Goal: Task Accomplishment & Management: Use online tool/utility

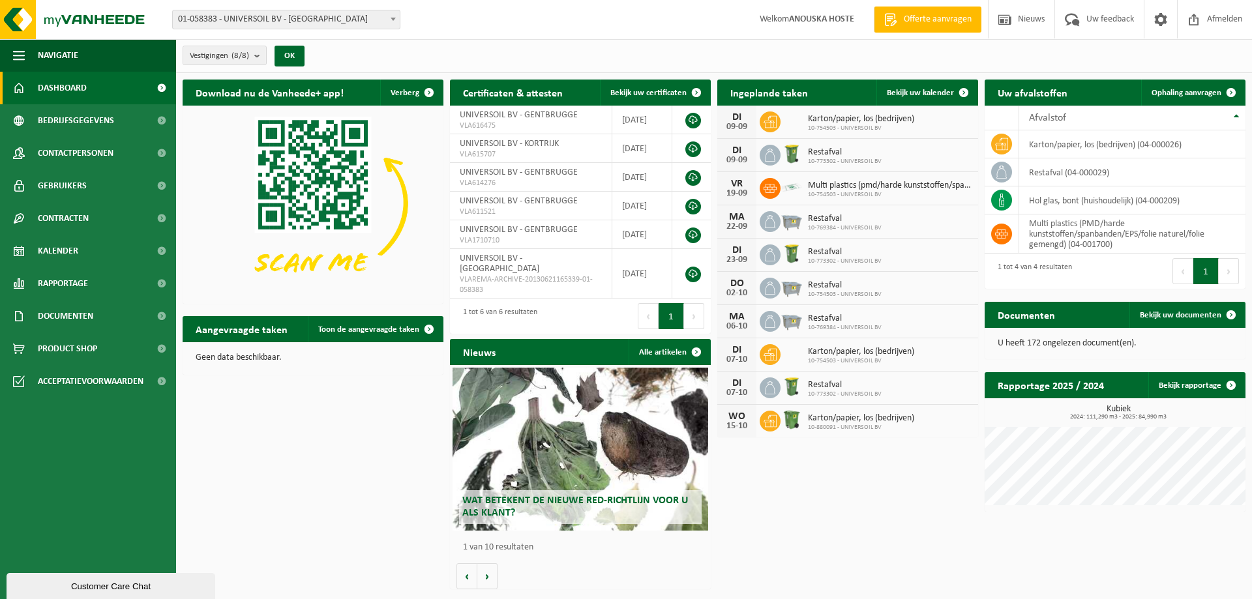
click at [393, 16] on span at bounding box center [393, 18] width 13 height 17
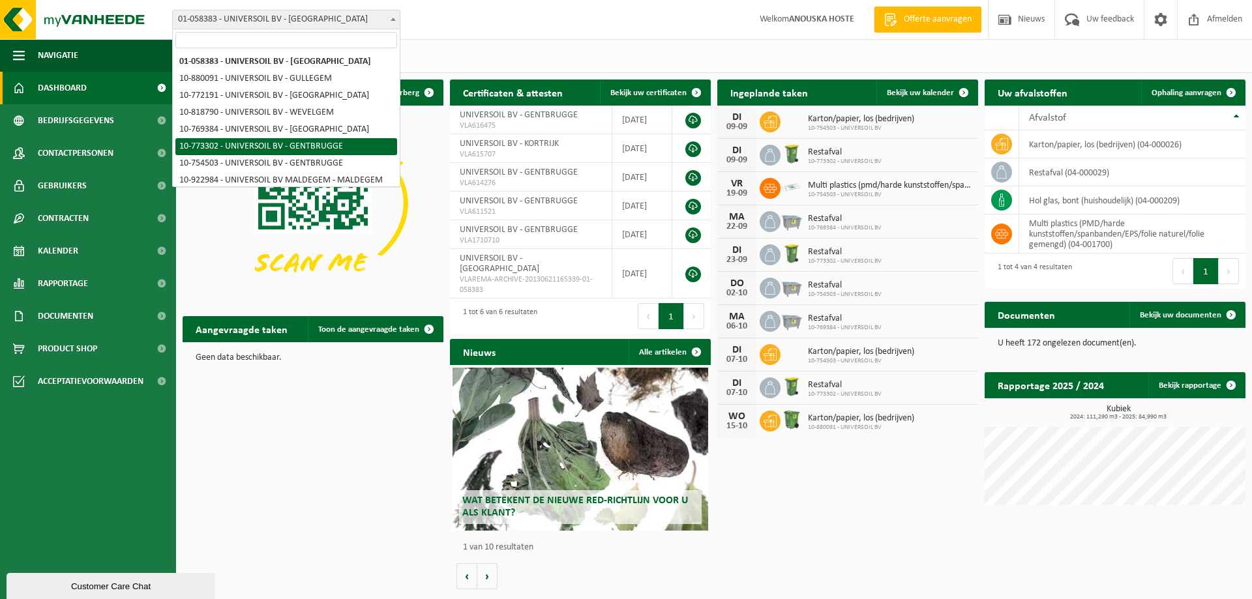
select select "19935"
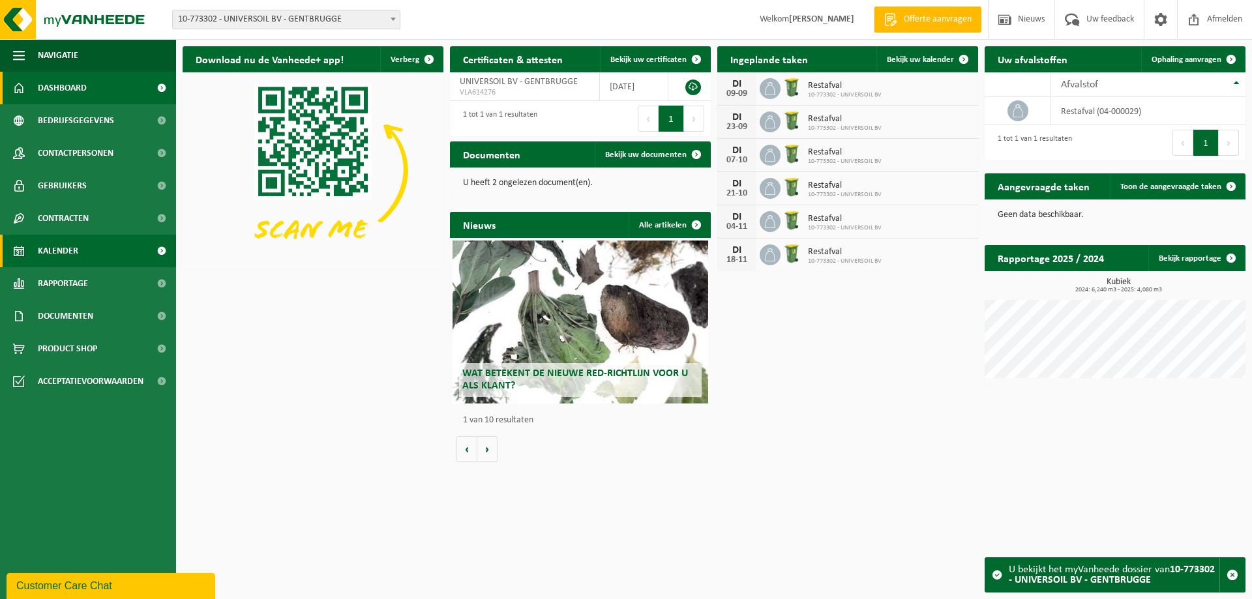
drag, startPoint x: 72, startPoint y: 256, endPoint x: 105, endPoint y: 263, distance: 33.2
click at [74, 256] on span "Kalender" at bounding box center [58, 251] width 40 height 33
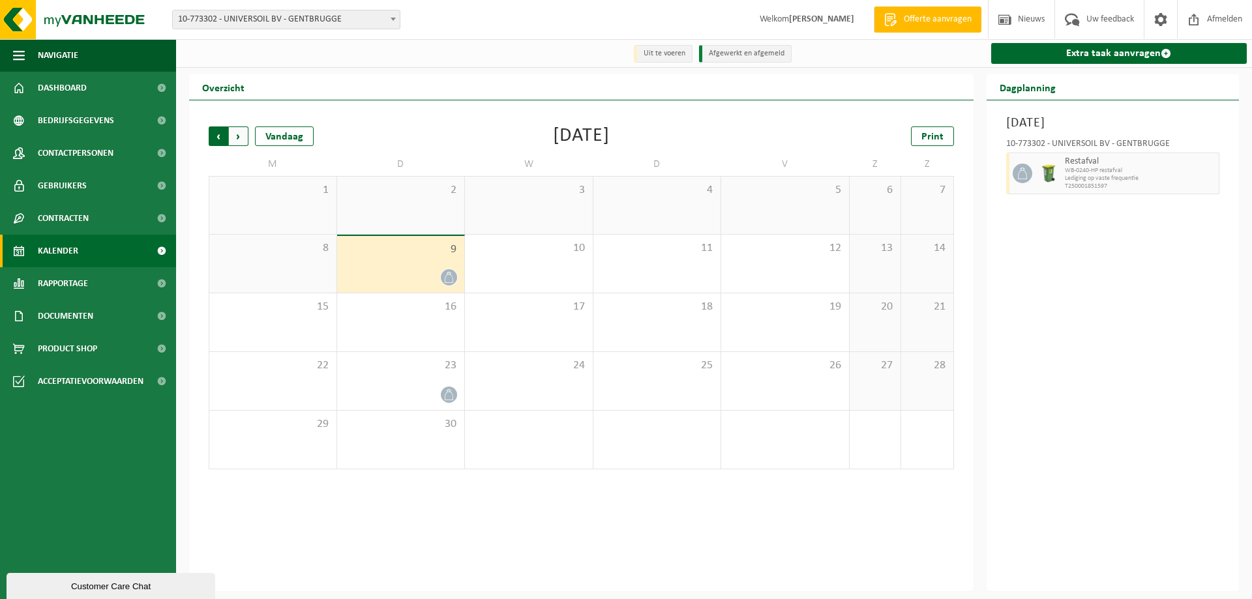
click at [236, 138] on span "Volgende" at bounding box center [239, 137] width 20 height 20
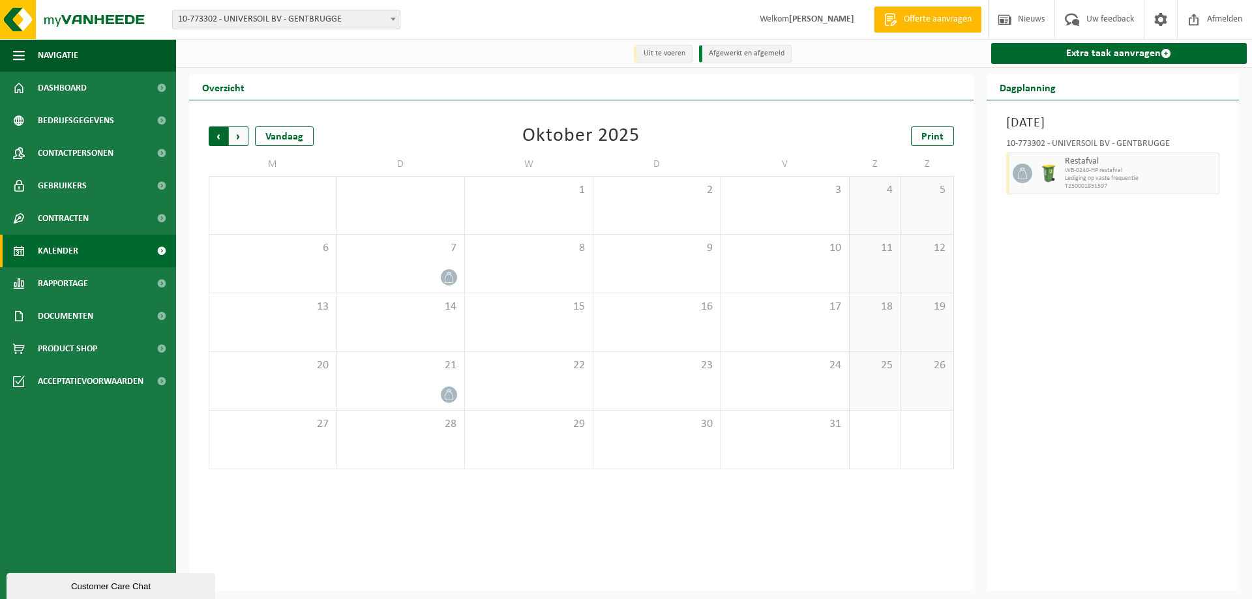
click at [234, 140] on span "Volgende" at bounding box center [239, 137] width 20 height 20
click at [927, 139] on span "Print" at bounding box center [932, 137] width 22 height 10
click at [237, 137] on span "Volgende" at bounding box center [239, 137] width 20 height 20
click at [391, 21] on span at bounding box center [393, 18] width 13 height 17
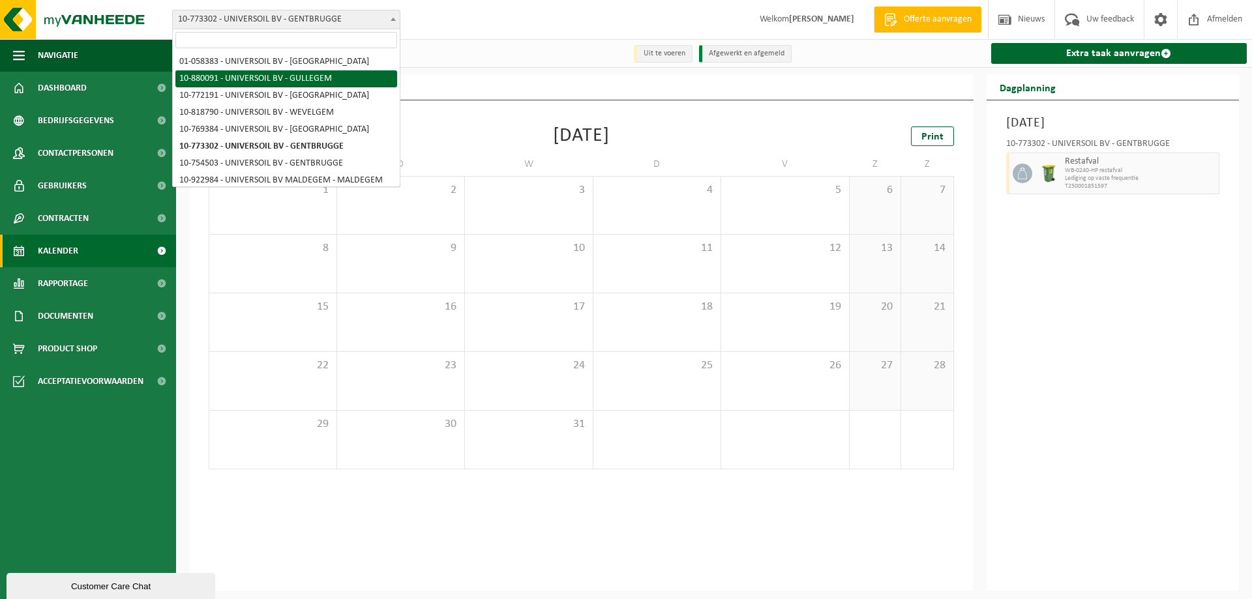
select select "109194"
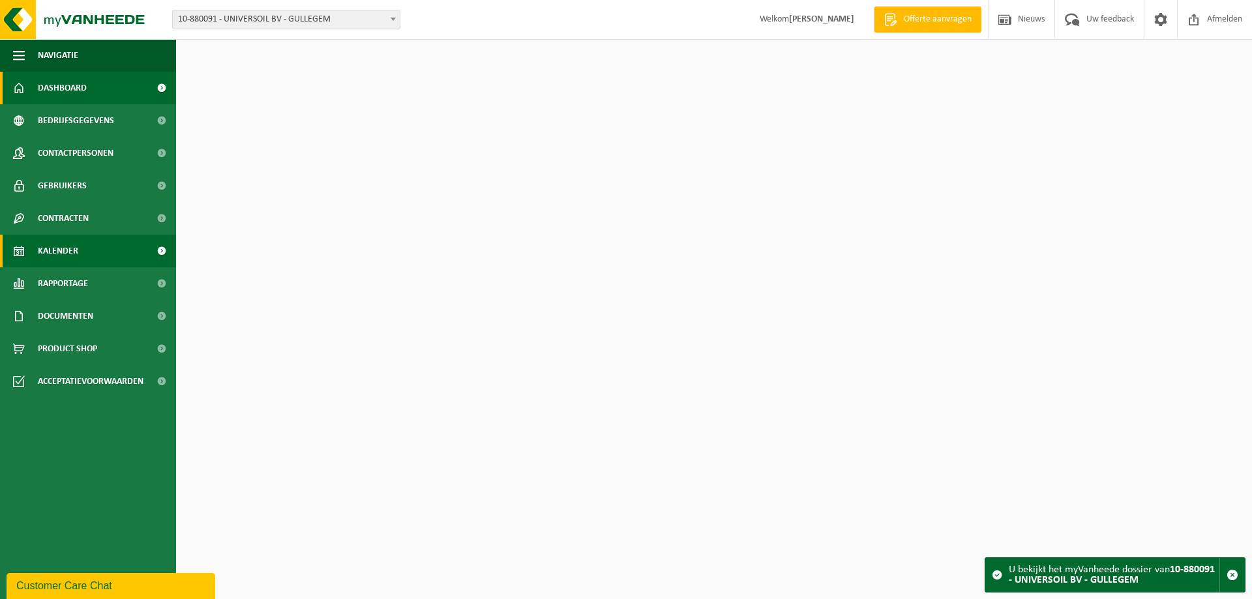
click at [97, 248] on link "Kalender" at bounding box center [88, 251] width 176 height 33
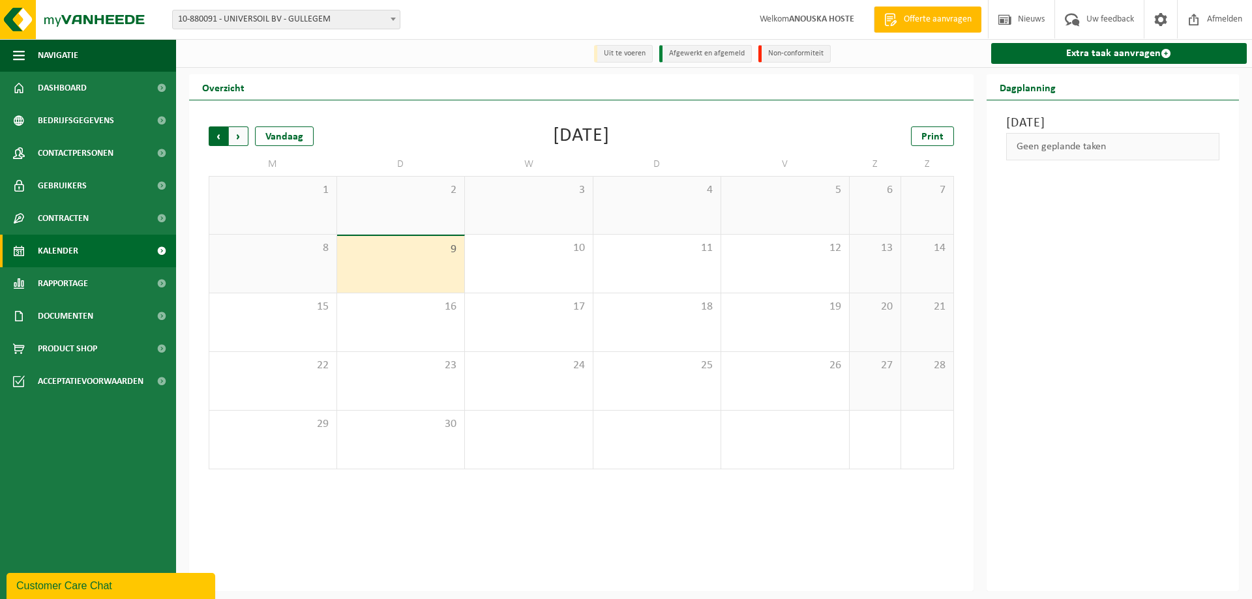
click at [245, 134] on span "Volgende" at bounding box center [239, 137] width 20 height 20
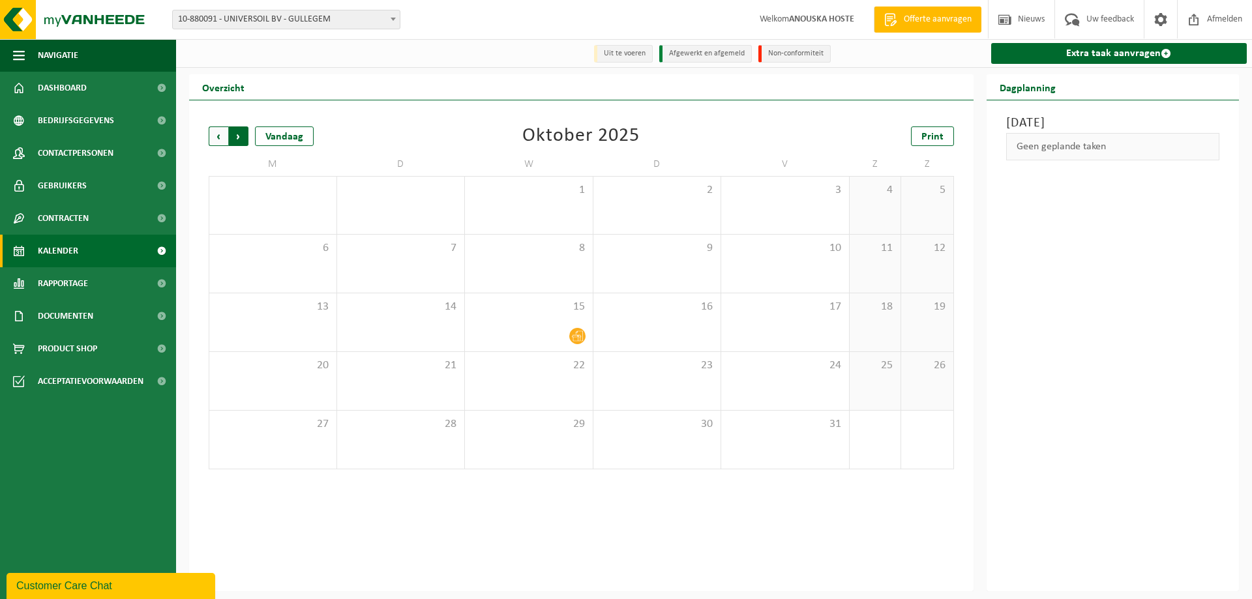
click at [220, 137] on span "Vorige" at bounding box center [219, 137] width 20 height 20
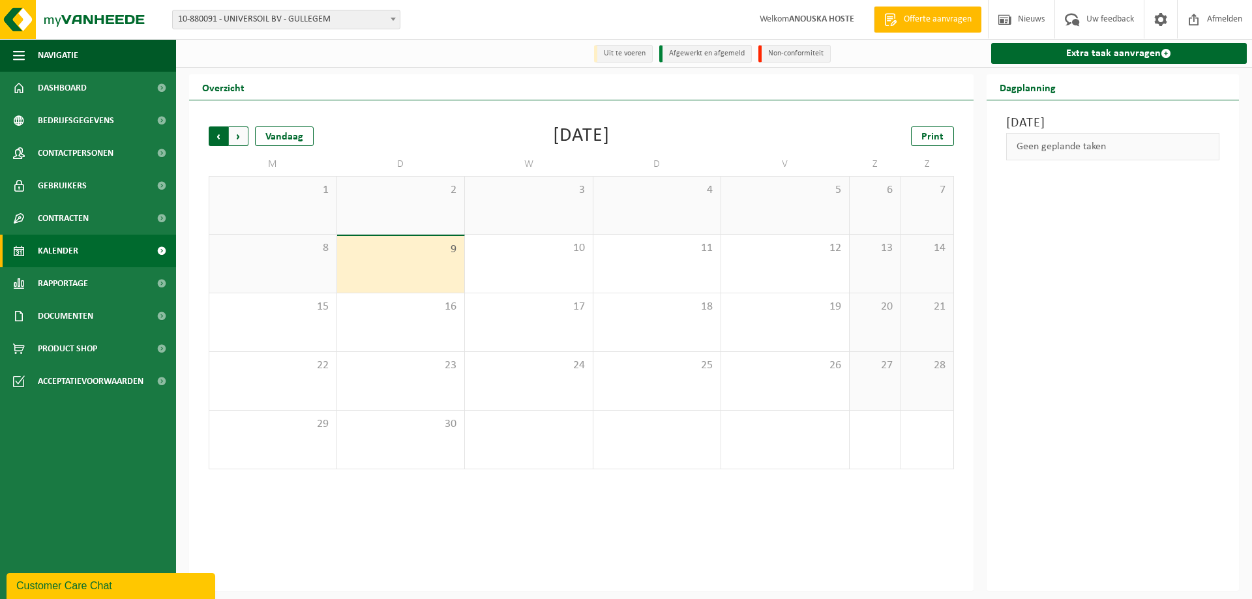
click at [239, 140] on span "Volgende" at bounding box center [239, 137] width 20 height 20
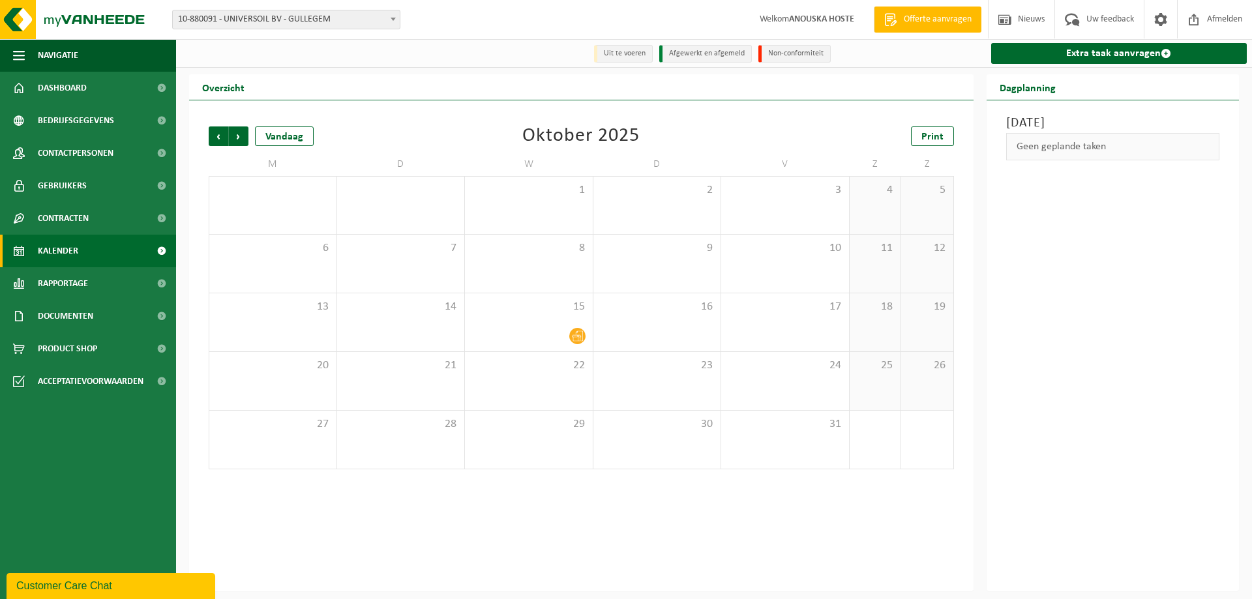
click at [239, 140] on span "Volgende" at bounding box center [239, 137] width 20 height 20
click at [934, 142] on span "Print" at bounding box center [932, 137] width 22 height 10
click at [236, 140] on span "Volgende" at bounding box center [239, 137] width 20 height 20
